Goal: Check status

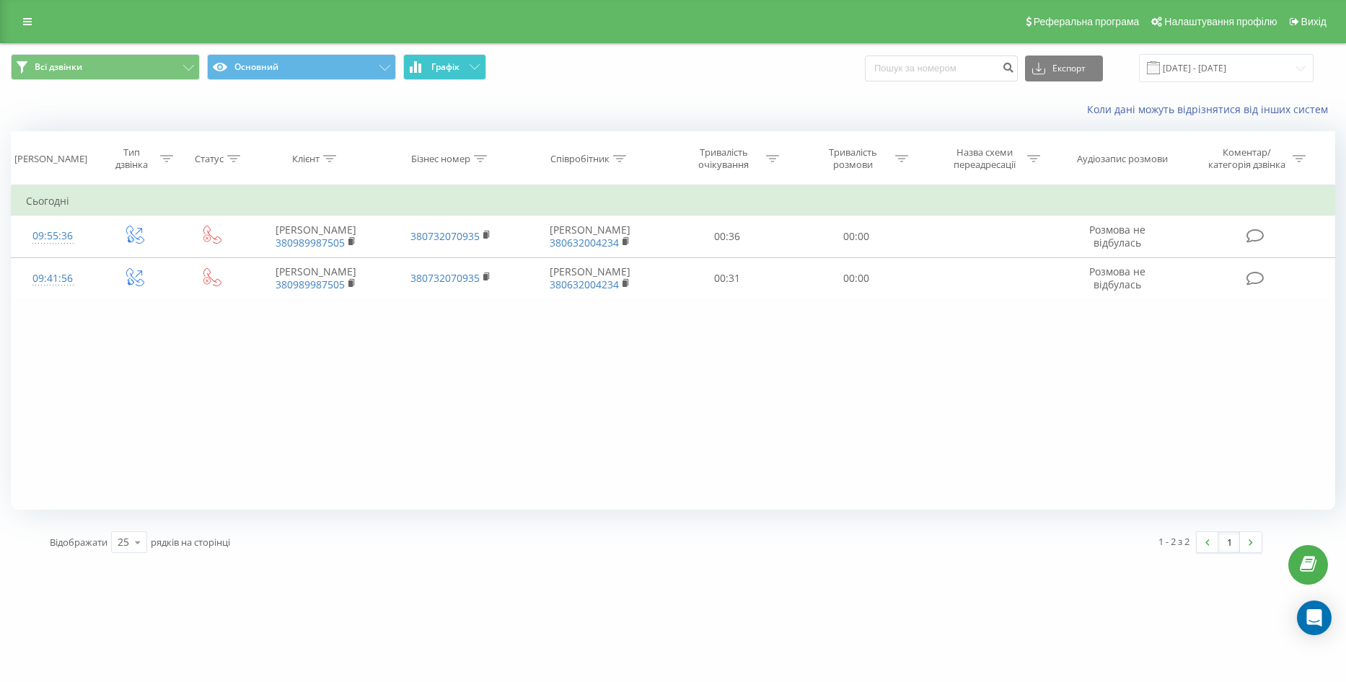
click at [462, 74] on button "Графік" at bounding box center [444, 67] width 83 height 26
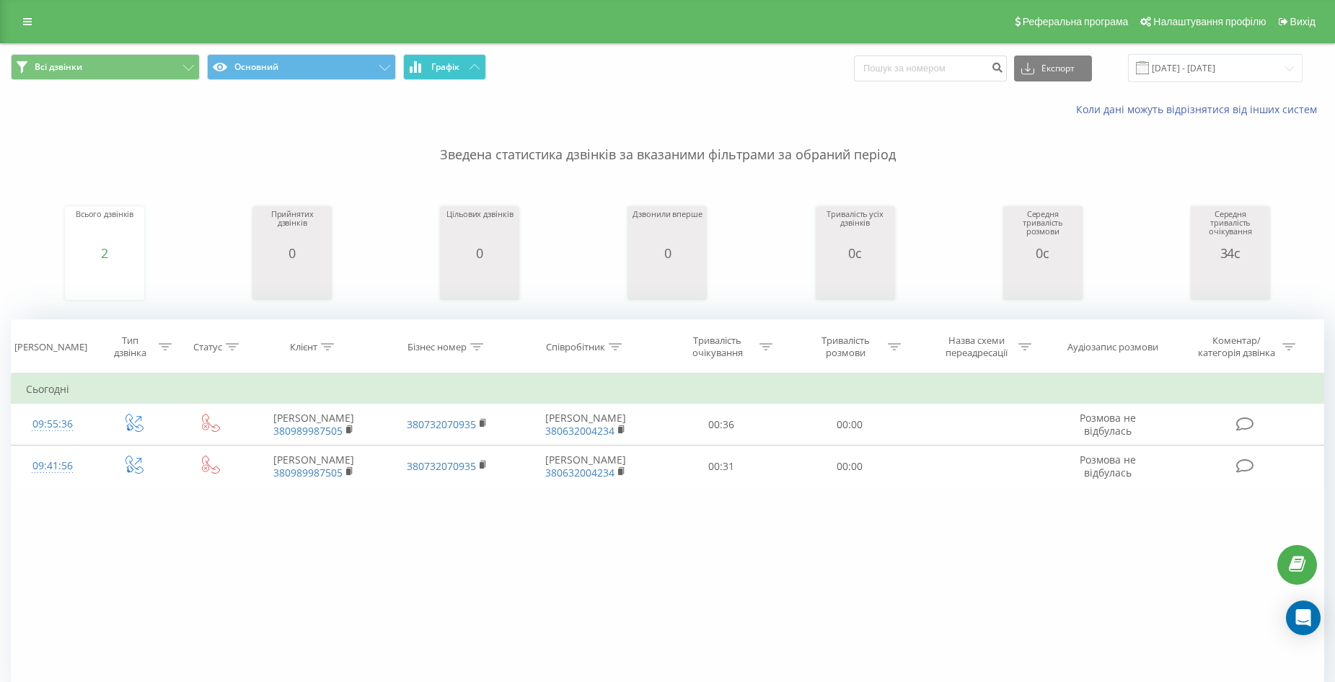
click at [472, 62] on button "Графік" at bounding box center [444, 67] width 83 height 26
